Goal: Transaction & Acquisition: Purchase product/service

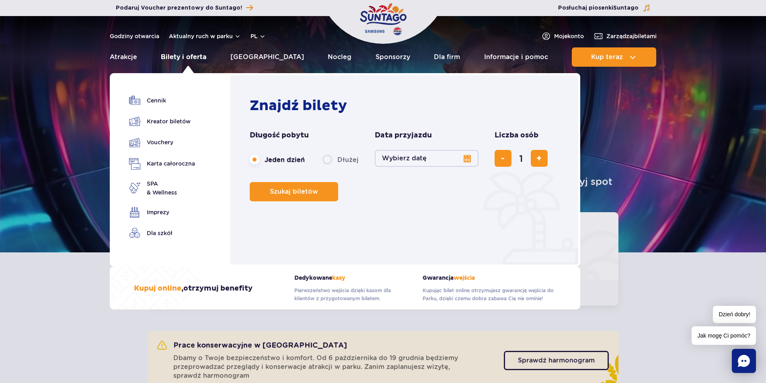
click at [194, 55] on link "Bilety i oferta" at bounding box center [183, 56] width 45 height 19
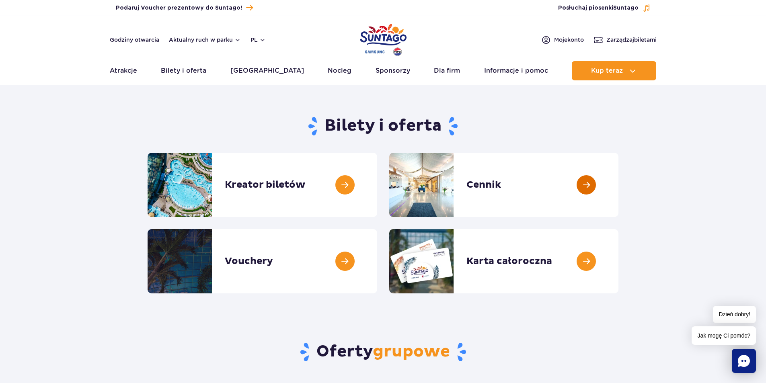
click at [619, 193] on link at bounding box center [619, 185] width 0 height 64
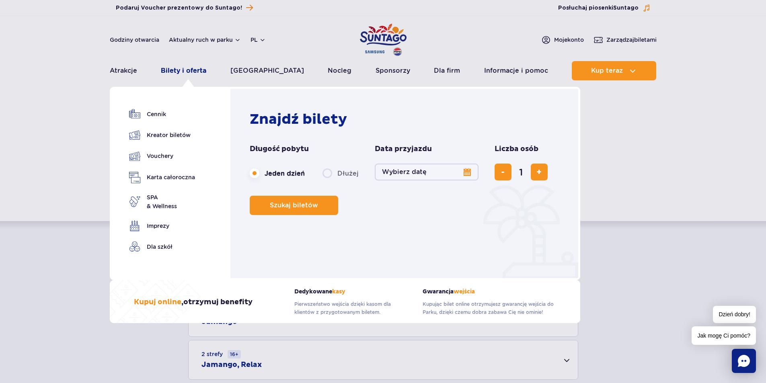
click at [191, 68] on link "Bilety i oferta" at bounding box center [183, 70] width 45 height 19
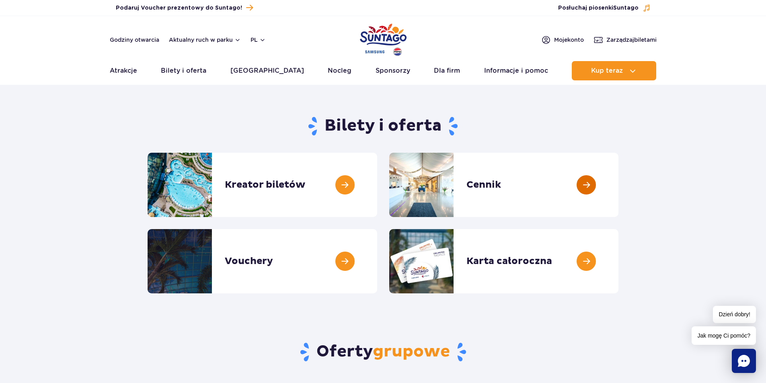
click at [619, 182] on link at bounding box center [619, 185] width 0 height 64
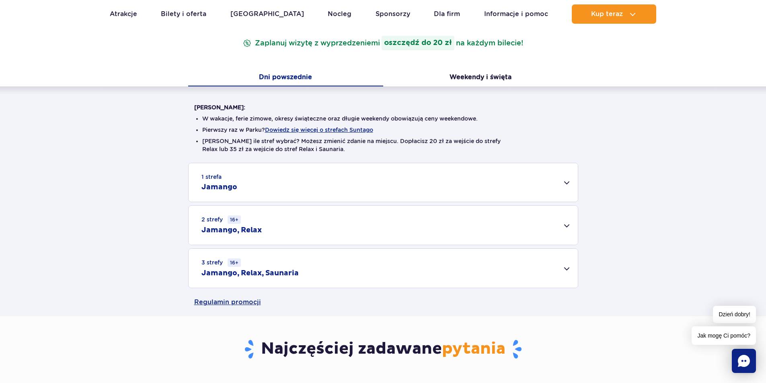
click at [474, 170] on div "1 strefa Jamango" at bounding box center [383, 182] width 389 height 39
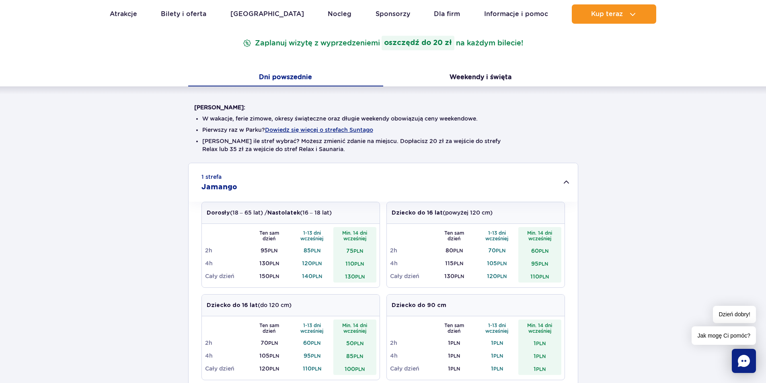
click at [360, 126] on li "Pierwszy raz w Parku? Dowiedz się więcej o strefach Suntago" at bounding box center [383, 130] width 362 height 8
click at [359, 128] on button "Dowiedz się więcej o strefach Suntago" at bounding box center [319, 130] width 108 height 6
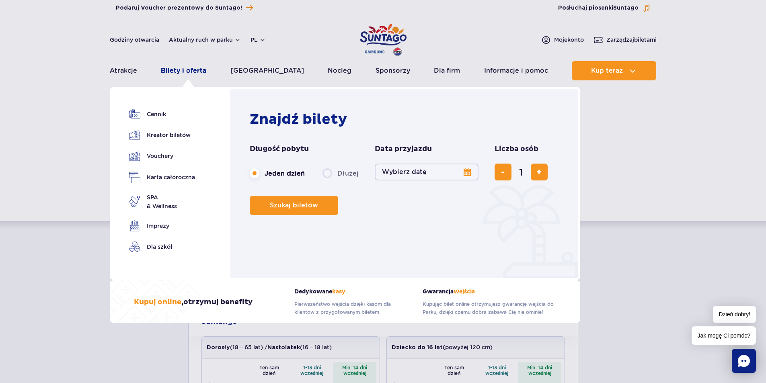
click at [179, 72] on link "Bilety i oferta" at bounding box center [183, 70] width 45 height 19
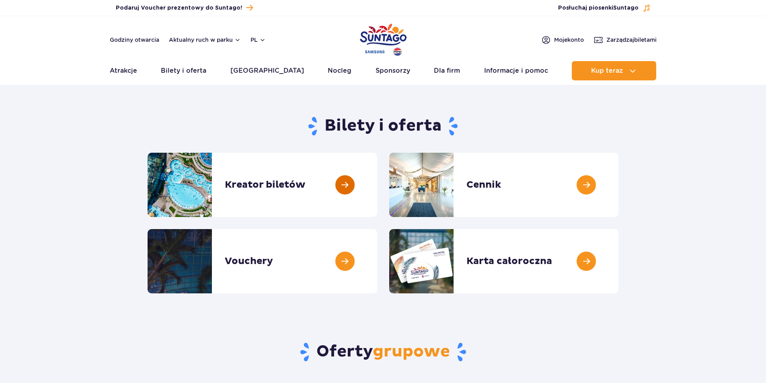
click at [377, 187] on link at bounding box center [377, 185] width 0 height 64
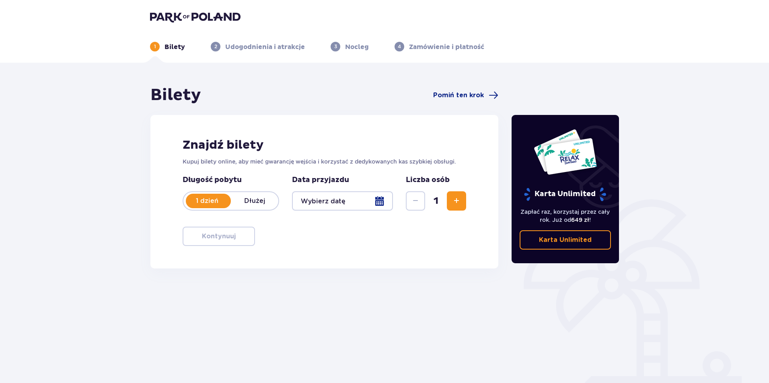
click at [340, 205] on div at bounding box center [342, 200] width 101 height 19
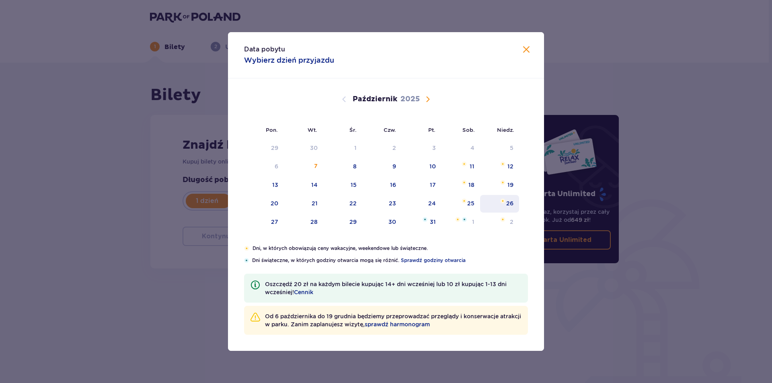
click at [513, 204] on div "26" at bounding box center [509, 203] width 7 height 8
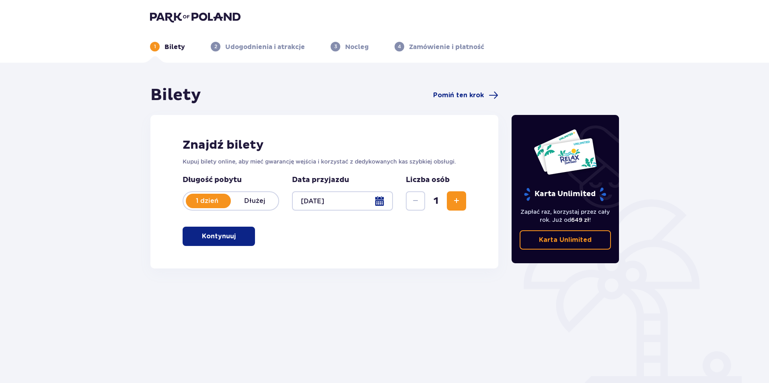
click at [510, 175] on div "Karta Unlimited Zapłać raz, korzystaj przez cały rok. Już od 649 zł ! Karta Unl…" at bounding box center [565, 223] width 121 height 276
click at [375, 207] on div at bounding box center [342, 200] width 101 height 19
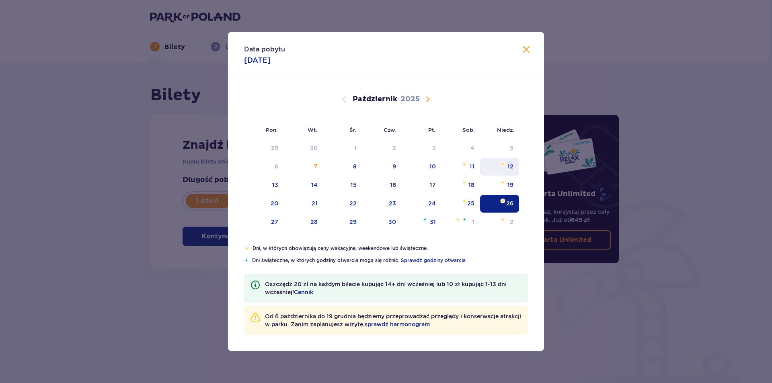
click at [513, 164] on div "12" at bounding box center [511, 166] width 6 height 8
type input "12.10.25"
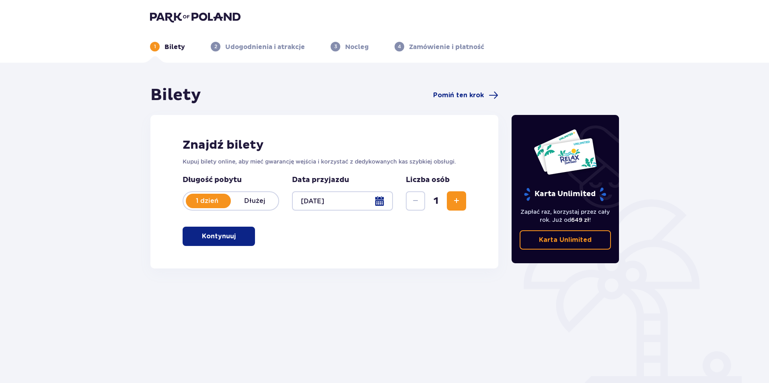
click at [454, 204] on span "Zwiększ" at bounding box center [457, 201] width 10 height 10
click at [239, 240] on span "button" at bounding box center [237, 237] width 10 height 10
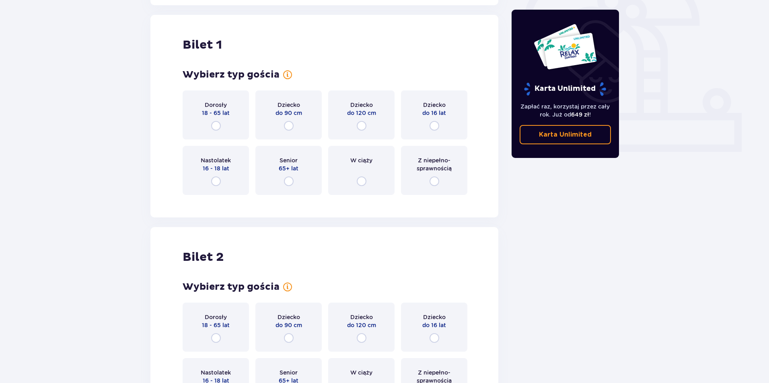
scroll to position [269, 0]
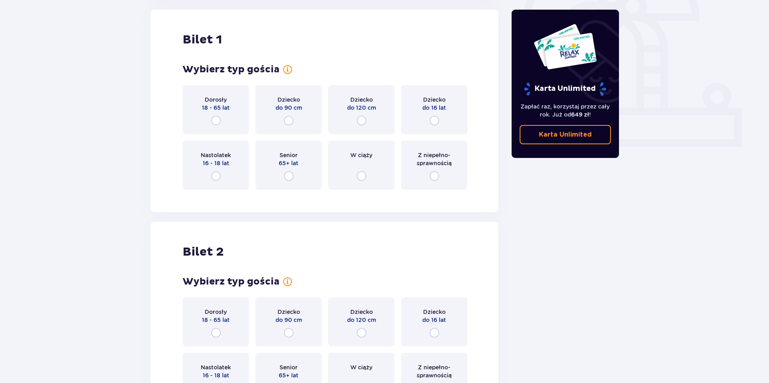
click at [214, 120] on input "radio" at bounding box center [216, 121] width 10 height 10
radio input "true"
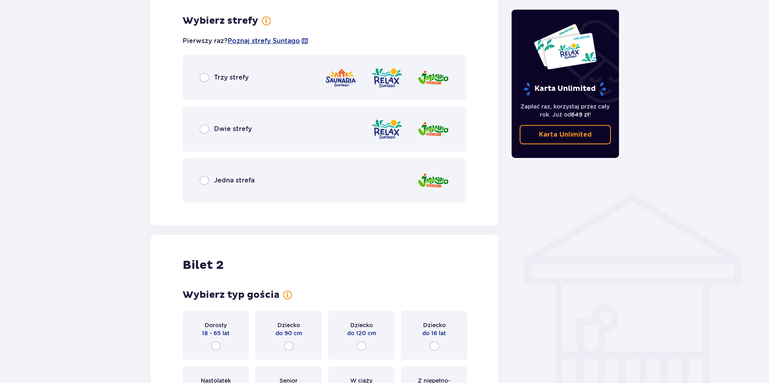
scroll to position [465, 0]
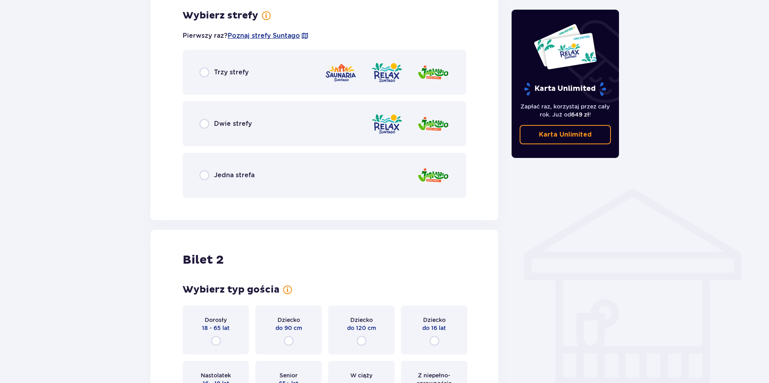
click at [203, 75] on input "radio" at bounding box center [204, 73] width 10 height 10
radio input "true"
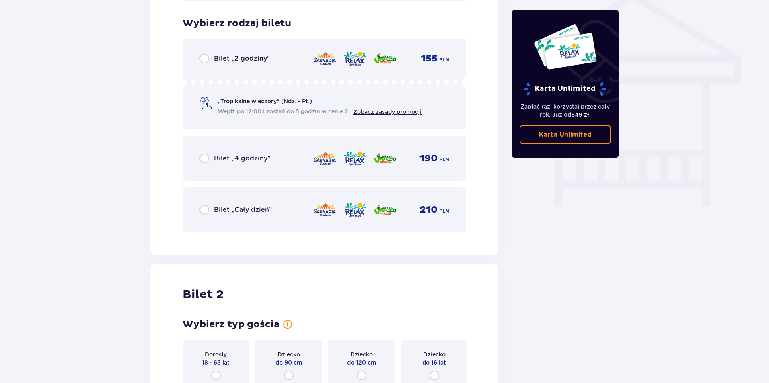
scroll to position [669, 0]
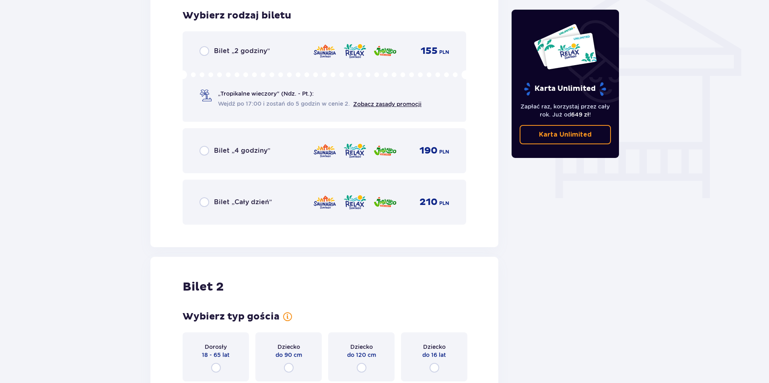
click at [208, 195] on div "Bilet „Cały dzień” 210 PLN" at bounding box center [324, 202] width 250 height 17
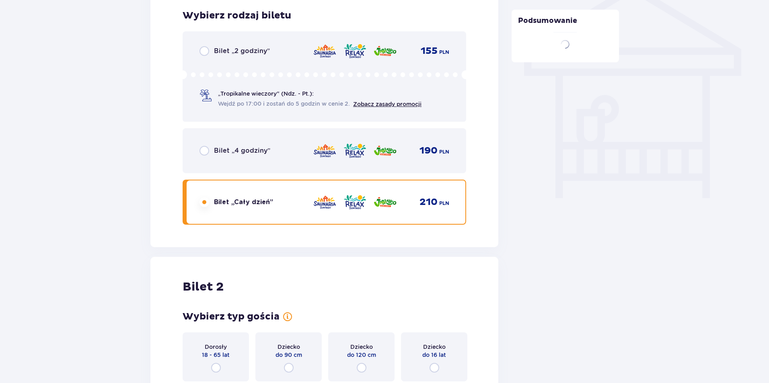
scroll to position [832, 0]
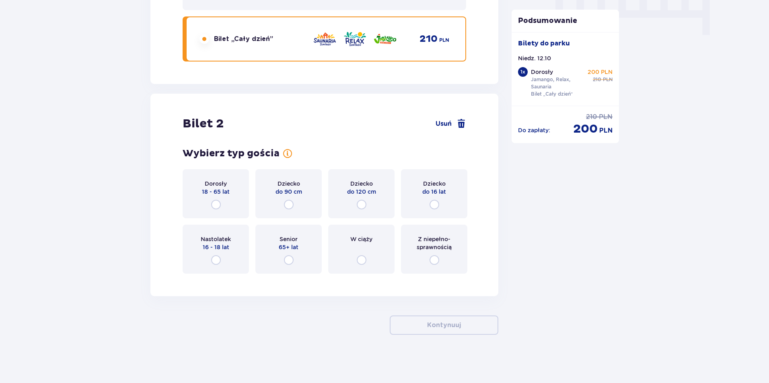
click at [216, 201] on input "radio" at bounding box center [216, 205] width 10 height 10
radio input "true"
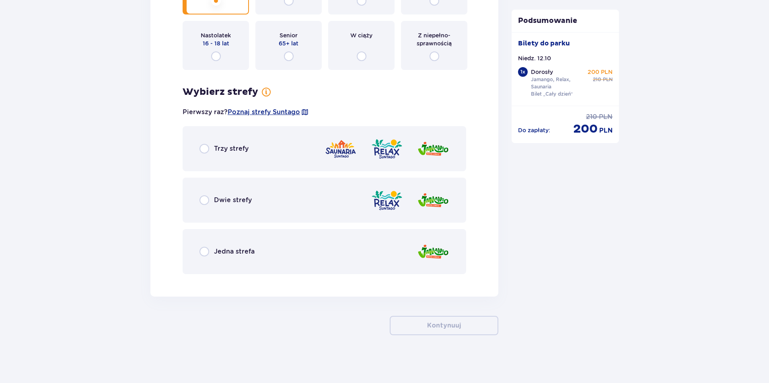
scroll to position [1037, 0]
click at [199, 149] on div "Trzy strefy" at bounding box center [325, 148] width 284 height 45
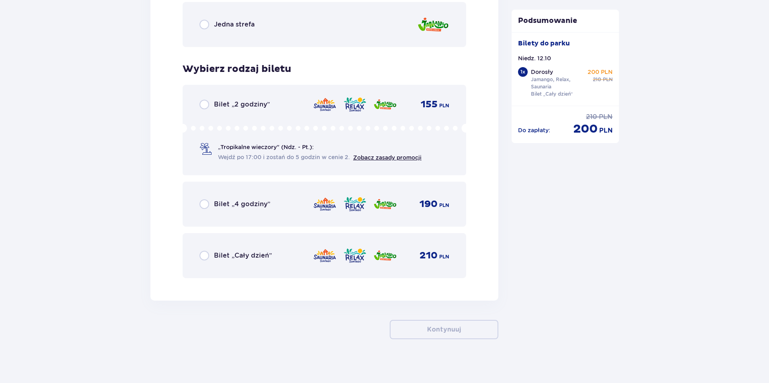
scroll to position [1268, 0]
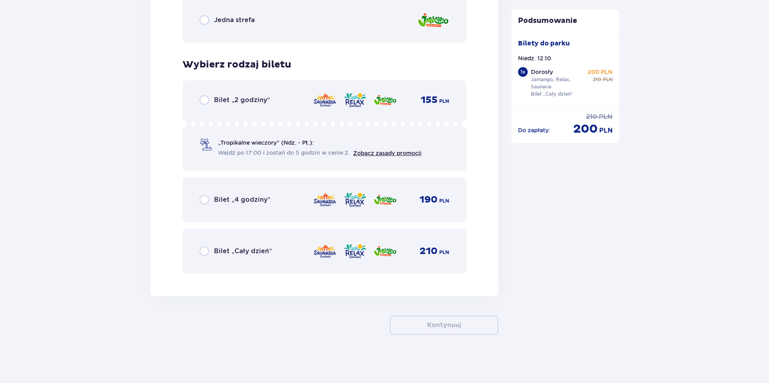
click at [207, 253] on input "radio" at bounding box center [204, 252] width 10 height 10
radio input "true"
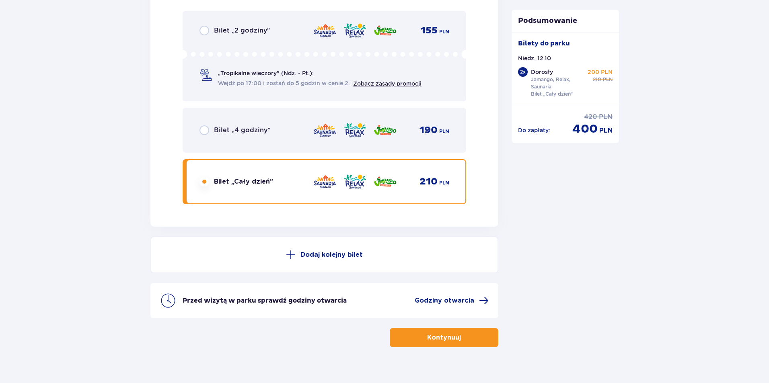
scroll to position [1350, 0]
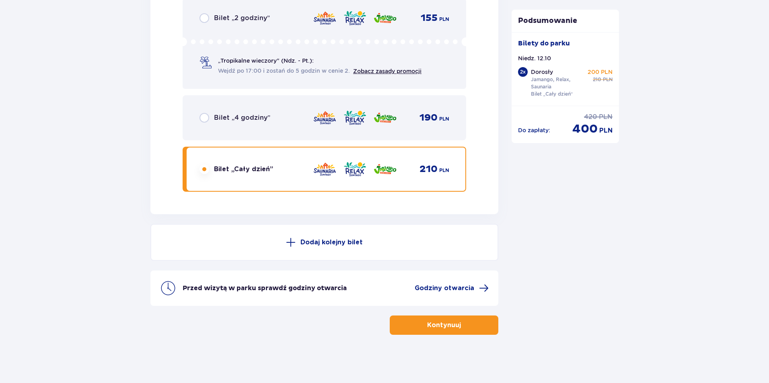
click at [440, 326] on p "Kontynuuj" at bounding box center [444, 325] width 34 height 9
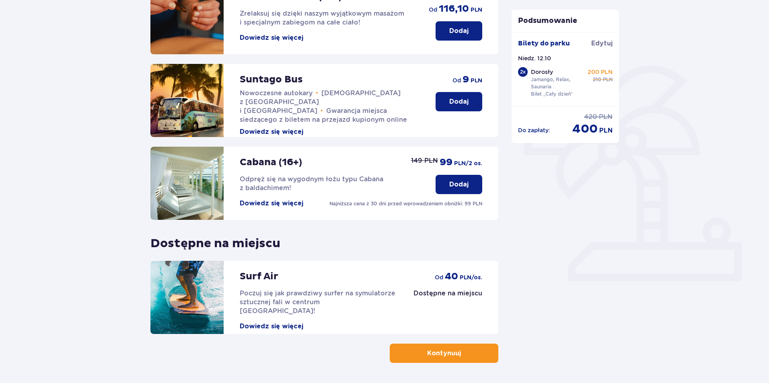
scroll to position [162, 0]
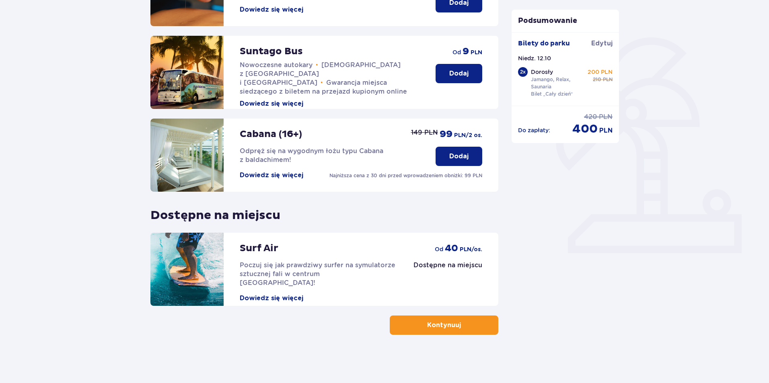
click at [467, 331] on button "Kontynuuj" at bounding box center [444, 325] width 109 height 19
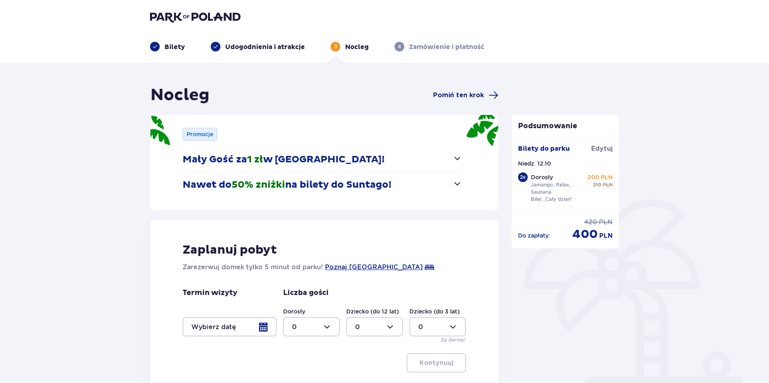
scroll to position [89, 0]
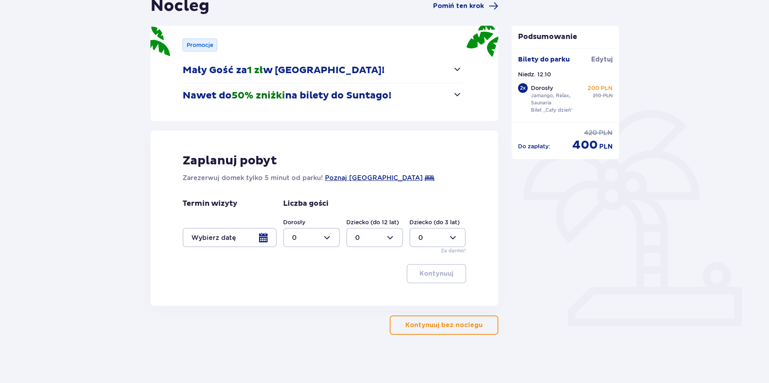
click at [421, 325] on p "Kontynuuj bez noclegu" at bounding box center [443, 325] width 77 height 9
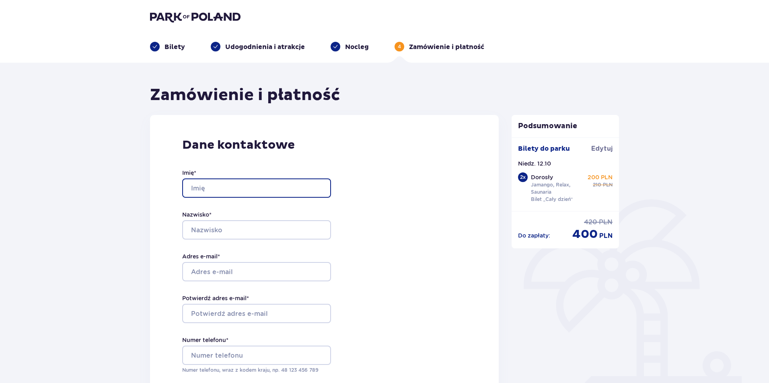
click at [269, 195] on input "Imię *" at bounding box center [256, 188] width 149 height 19
type input "Jarosław"
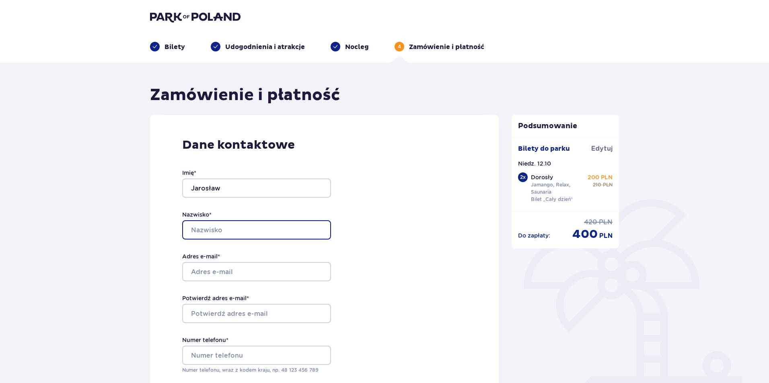
type input "Jaworski"
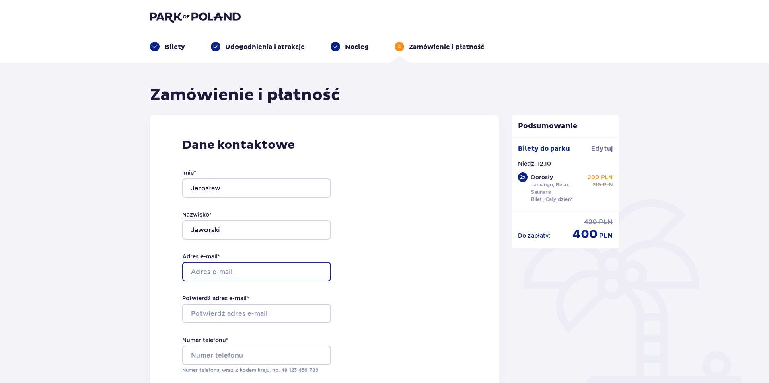
type input "jaroslawjaworski96@gmail.com"
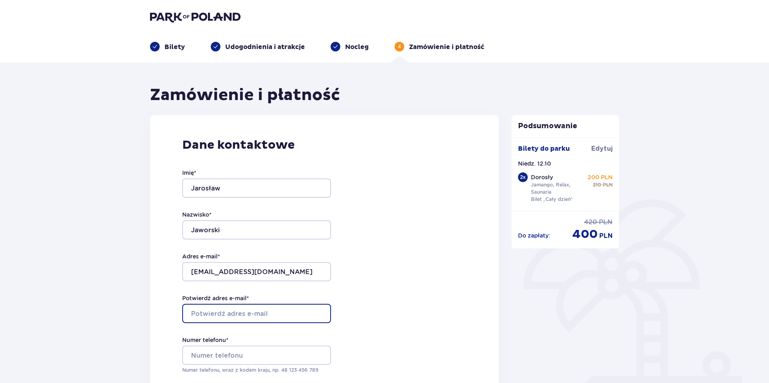
type input "jaroslawjaworski96@gmail.com"
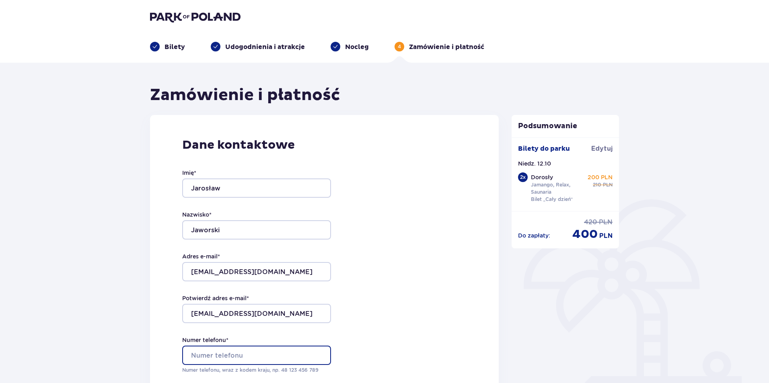
type input "724153453"
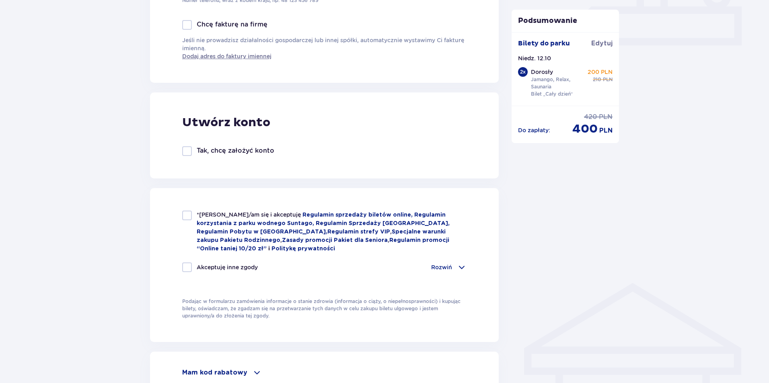
scroll to position [371, 0]
click at [188, 213] on div at bounding box center [187, 215] width 10 height 10
checkbox input "true"
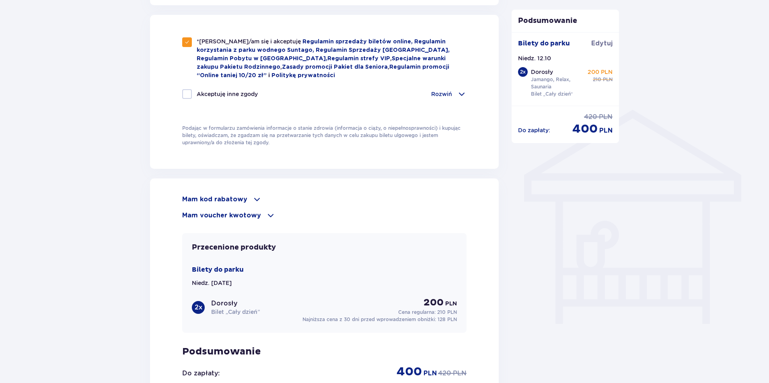
scroll to position [544, 0]
click at [260, 210] on div "Mam voucher kwotowy" at bounding box center [324, 215] width 284 height 10
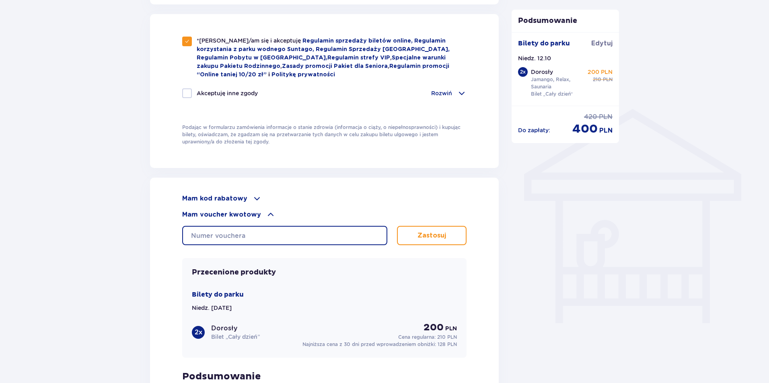
click at [251, 237] on input "text" at bounding box center [284, 235] width 205 height 19
type input "0680004048435026"
click at [440, 234] on p "Zastosuj" at bounding box center [431, 235] width 29 height 9
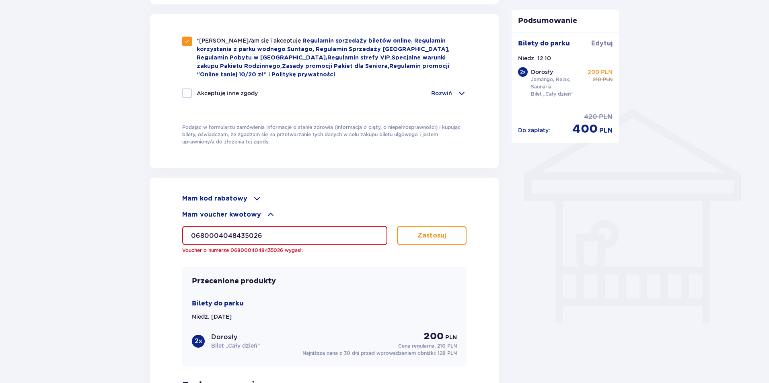
drag, startPoint x: 342, startPoint y: 226, endPoint x: 284, endPoint y: 237, distance: 59.8
click at [288, 237] on input "0680004048435026" at bounding box center [284, 235] width 205 height 19
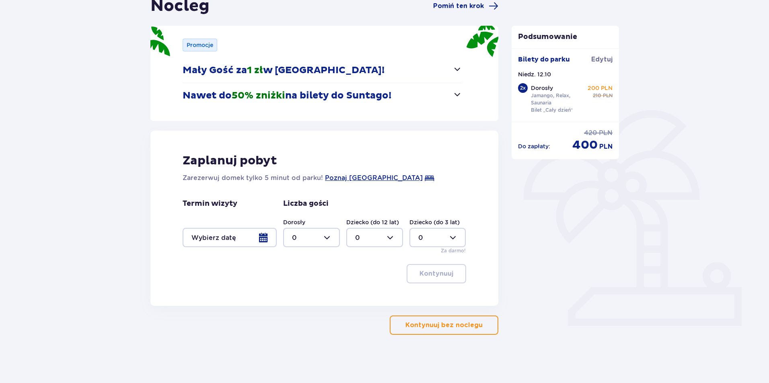
scroll to position [89, 0]
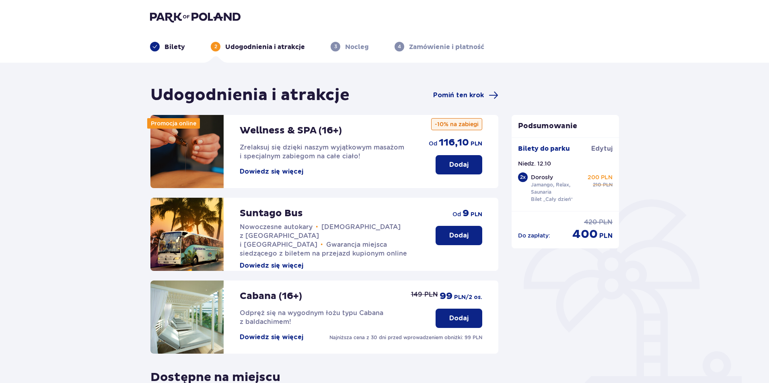
click at [185, 22] on img at bounding box center [195, 16] width 90 height 11
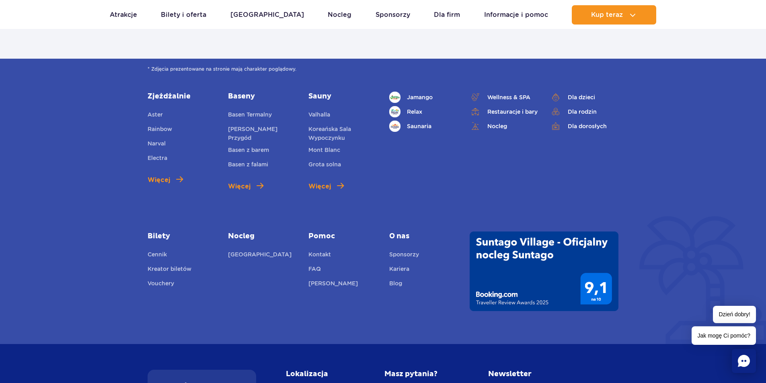
scroll to position [2858, 0]
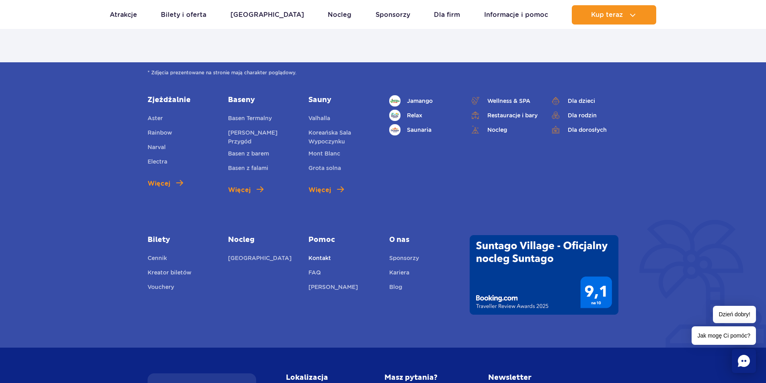
click at [323, 254] on link "Kontakt" at bounding box center [319, 259] width 23 height 11
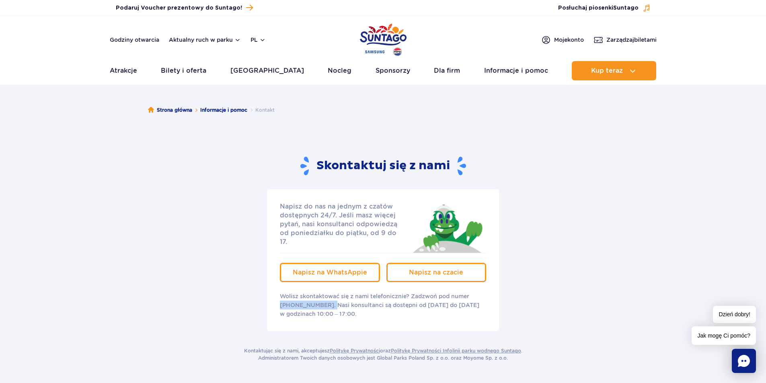
drag, startPoint x: 327, startPoint y: 296, endPoint x: 282, endPoint y: 294, distance: 45.9
click at [282, 294] on p "Wolisz skontaktować się z nami telefonicznie? Zadzwoń pod numer [PHONE_NUMBER].…" at bounding box center [383, 305] width 206 height 27
